Goal: Navigation & Orientation: Find specific page/section

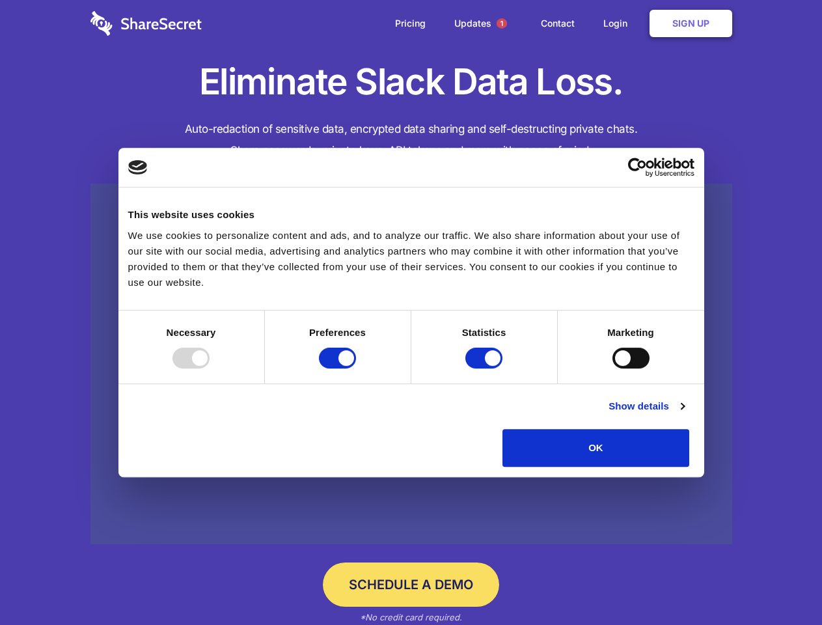
click at [210, 368] on div at bounding box center [190, 357] width 37 height 21
click at [356, 368] on input "Preferences" at bounding box center [337, 357] width 37 height 21
checkbox input "false"
click at [485, 368] on input "Statistics" at bounding box center [483, 357] width 37 height 21
checkbox input "false"
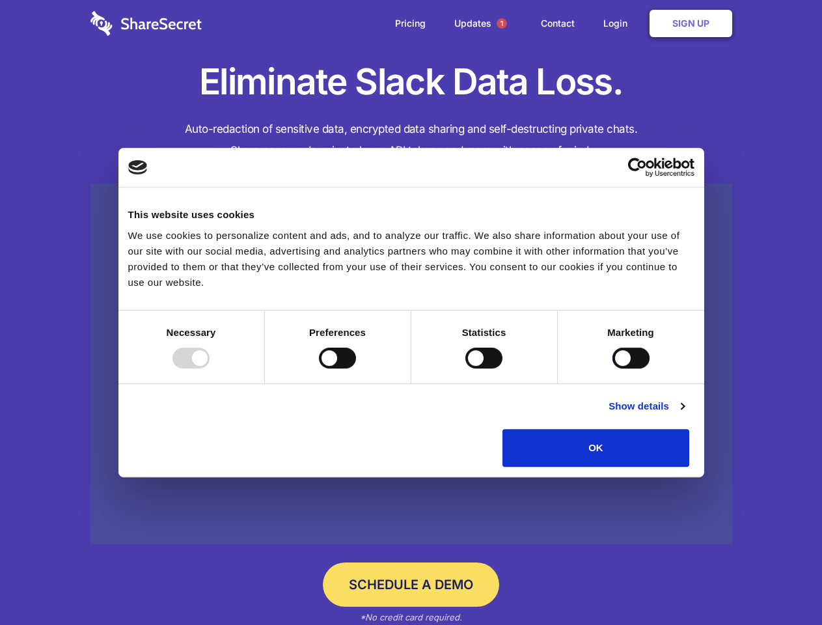
click at [612, 368] on input "Marketing" at bounding box center [630, 357] width 37 height 21
checkbox input "true"
click at [684, 414] on link "Show details" at bounding box center [645, 406] width 75 height 16
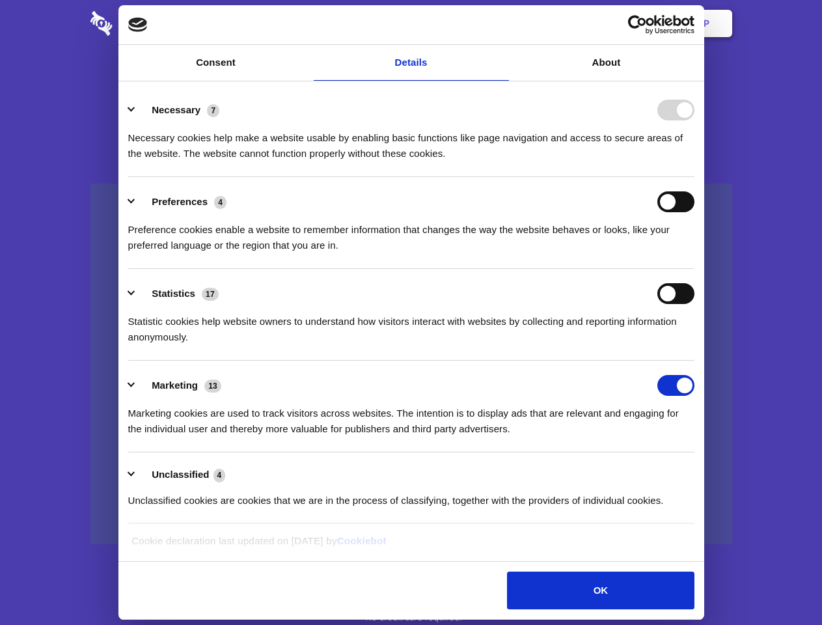
click at [694, 177] on li "Necessary 7 Necessary cookies help make a website usable by enabling basic func…" at bounding box center [411, 131] width 566 height 92
click at [501, 23] on span "1" at bounding box center [501, 23] width 10 height 10
